Goal: Task Accomplishment & Management: Use online tool/utility

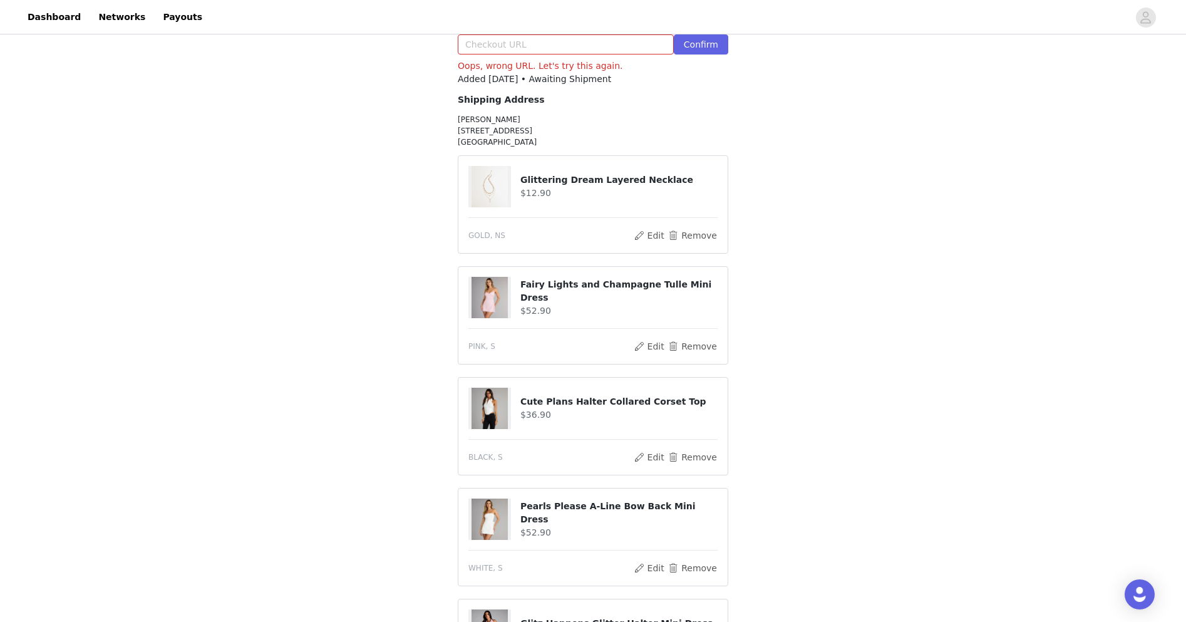
scroll to position [344, 0]
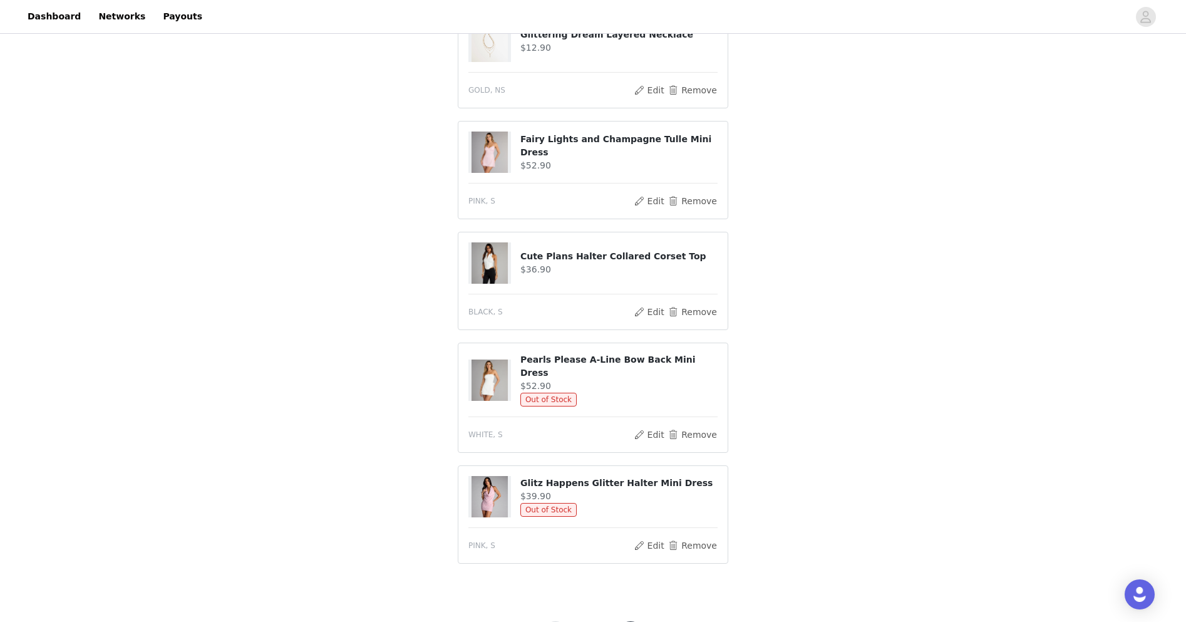
scroll to position [480, 0]
click at [485, 361] on img at bounding box center [490, 378] width 36 height 41
click at [561, 391] on span "Out of Stock" at bounding box center [549, 398] width 56 height 14
click at [557, 351] on h4 "Pearls Please A-Line Bow Back Mini Dress" at bounding box center [619, 364] width 197 height 26
click at [544, 391] on span "Out of Stock" at bounding box center [549, 398] width 56 height 14
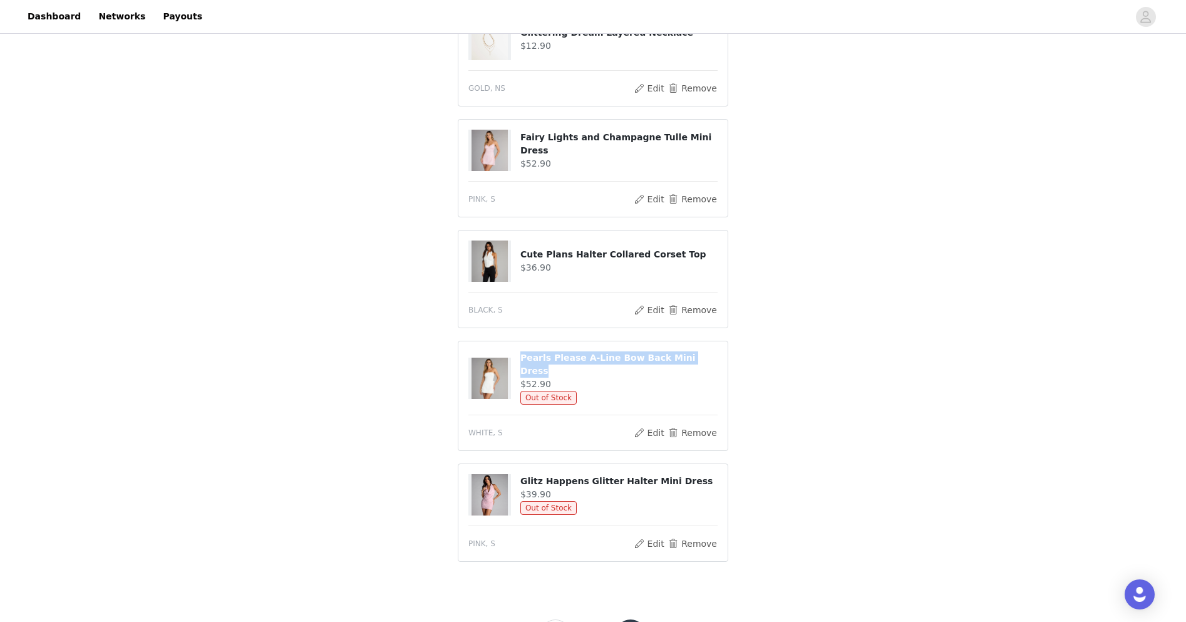
drag, startPoint x: 518, startPoint y: 344, endPoint x: 780, endPoint y: 341, distance: 262.5
click at [780, 341] on div "STEP 1 OF 4 Select Product HOW TO COPY & PASTE YOUR SHOPPING CART: When you are…" at bounding box center [593, 73] width 1186 height 1034
copy div "Pearls Please A-Line Bow Back Mini Dress"
